Goal: Task Accomplishment & Management: Manage account settings

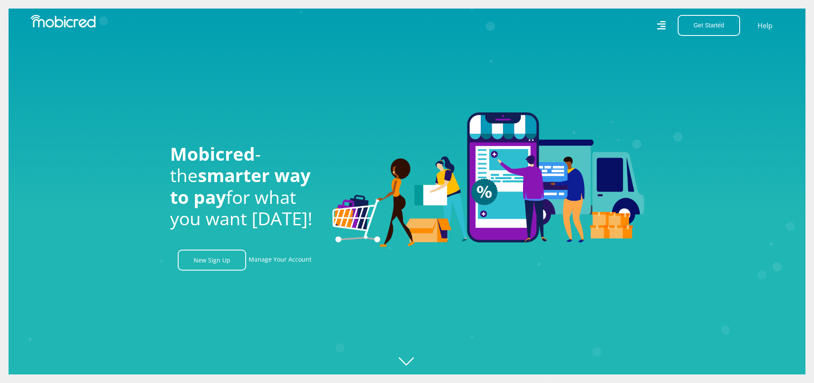
scroll to position [0, 1096]
click at [303, 261] on link "Manage Your Account" at bounding box center [280, 260] width 63 height 21
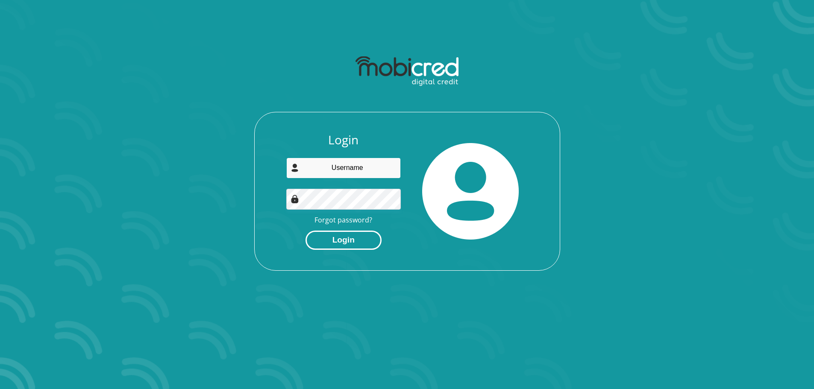
type input "joardanstolsie@gmail.com"
click at [356, 237] on button "Login" at bounding box center [344, 240] width 76 height 19
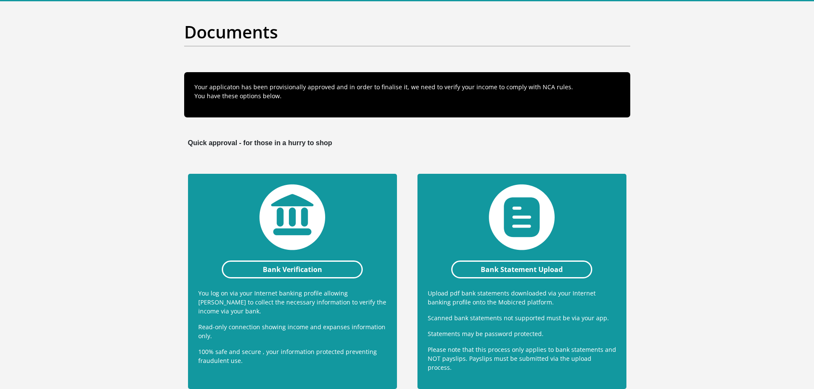
scroll to position [171, 0]
